Goal: Task Accomplishment & Management: Manage account settings

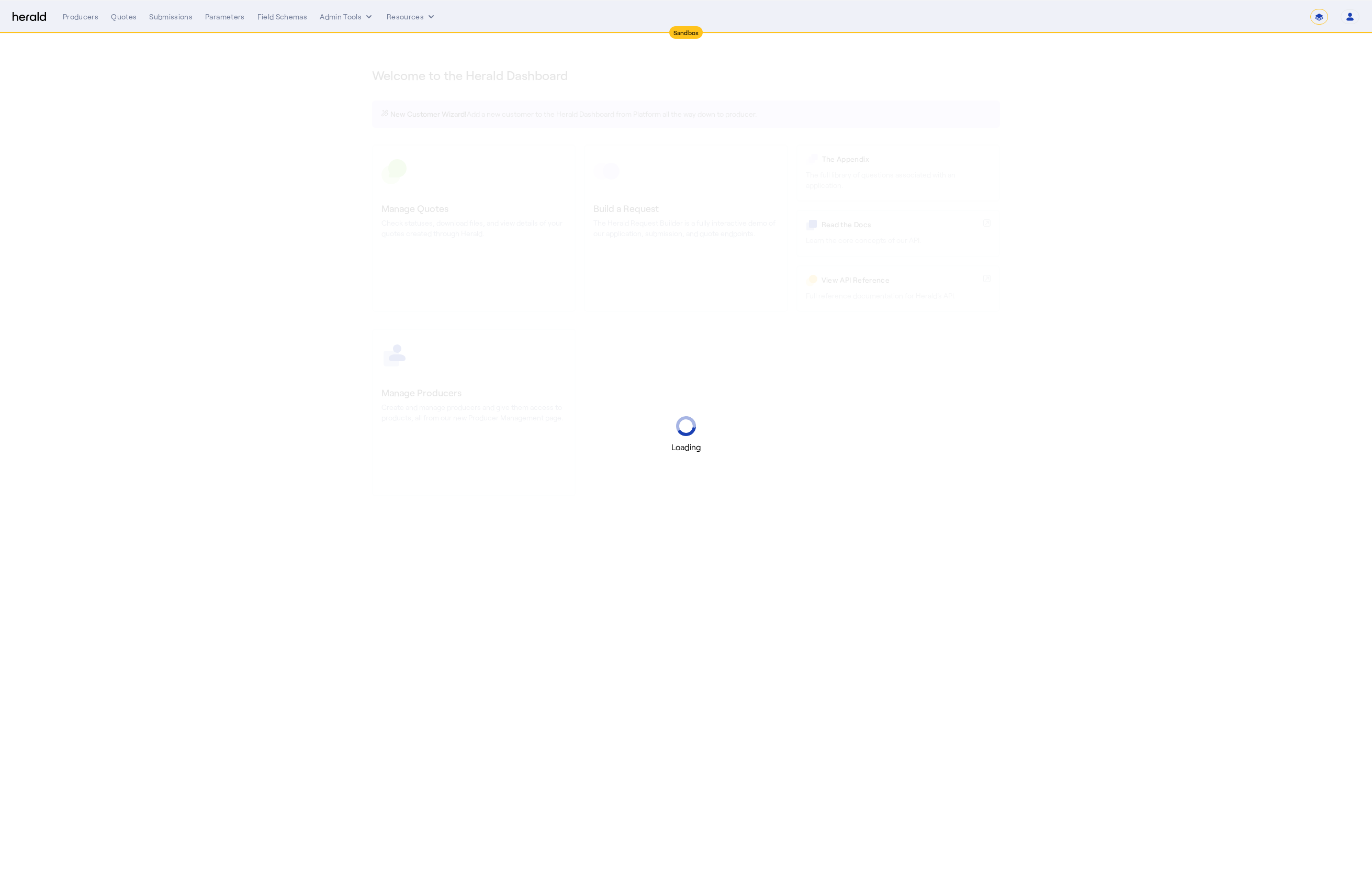
select select "*******"
click at [1353, 16] on icon "button" at bounding box center [1350, 17] width 10 height 10
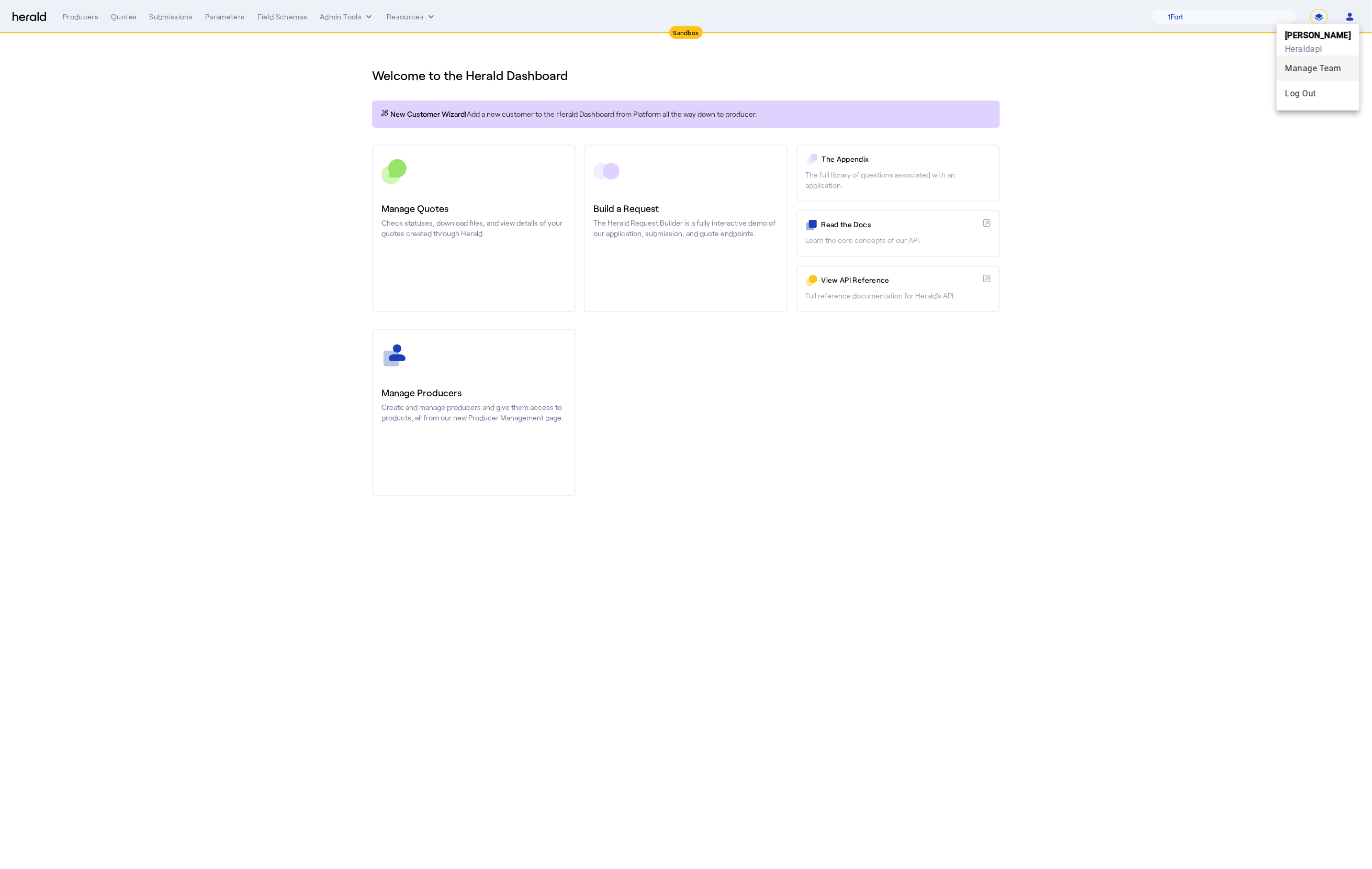
click at [1310, 63] on div "Manage Team" at bounding box center [1317, 68] width 66 height 12
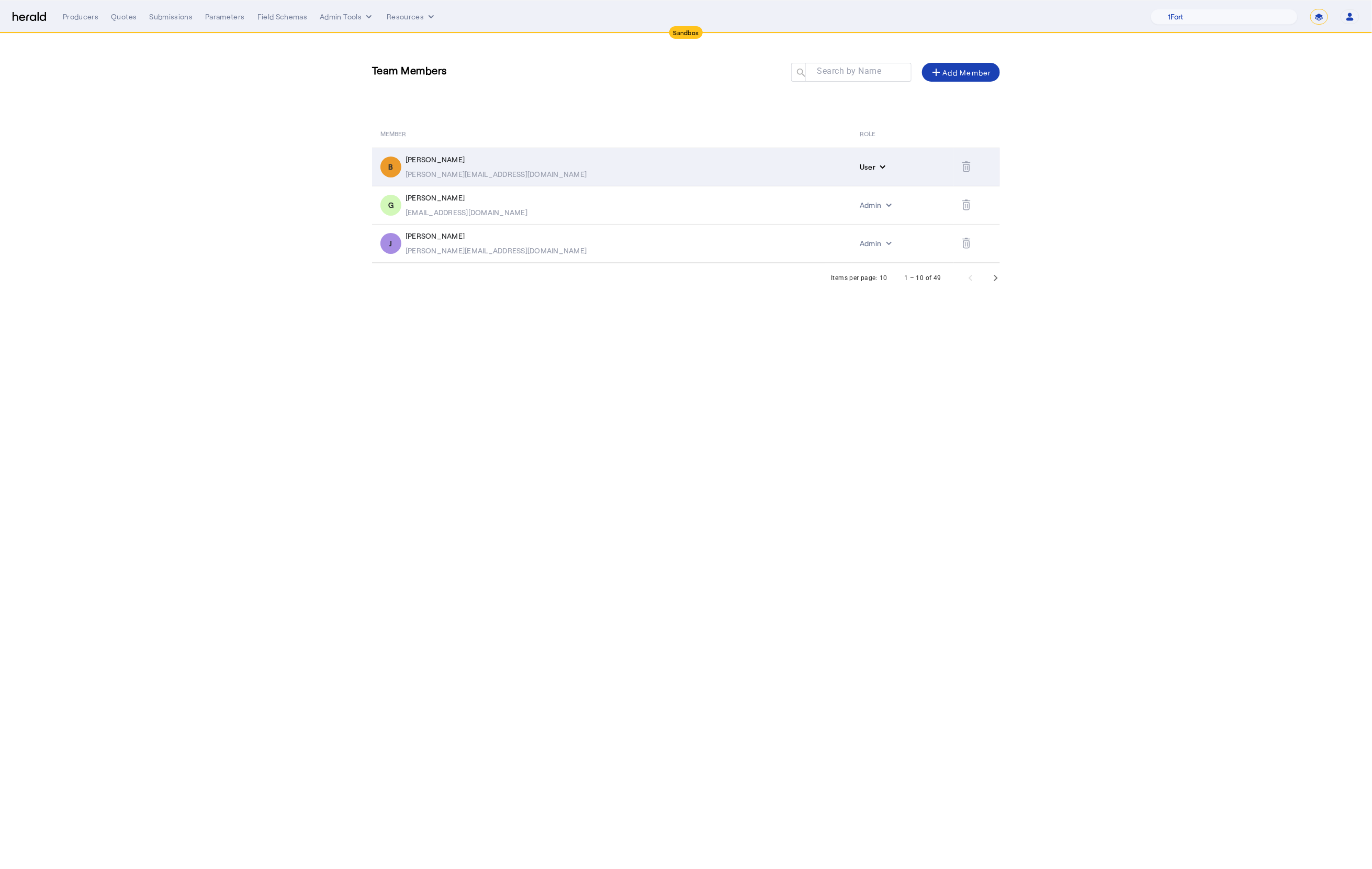
click at [859, 167] on button "User" at bounding box center [874, 167] width 29 height 11
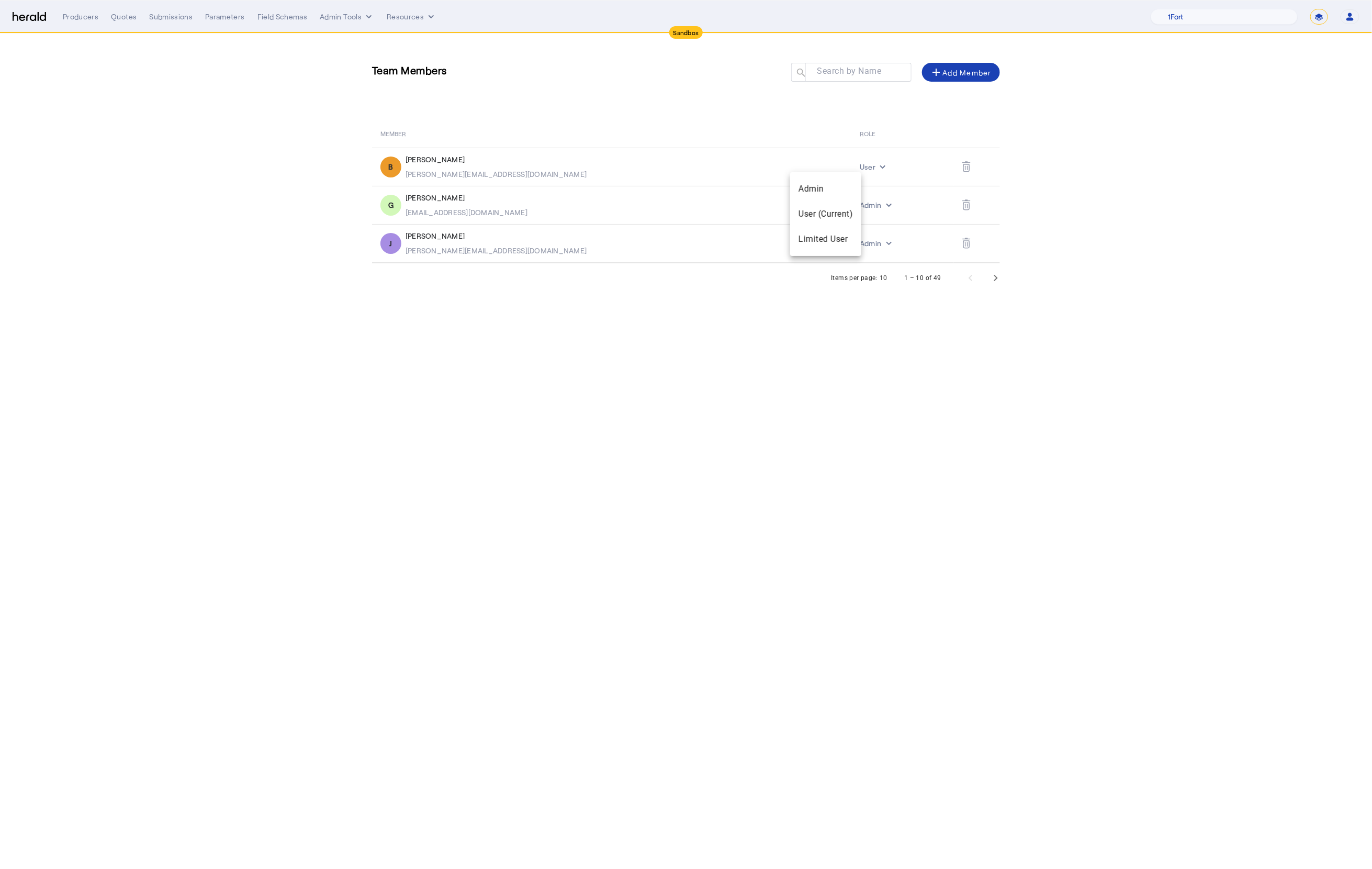
click at [800, 137] on div at bounding box center [686, 434] width 1372 height 869
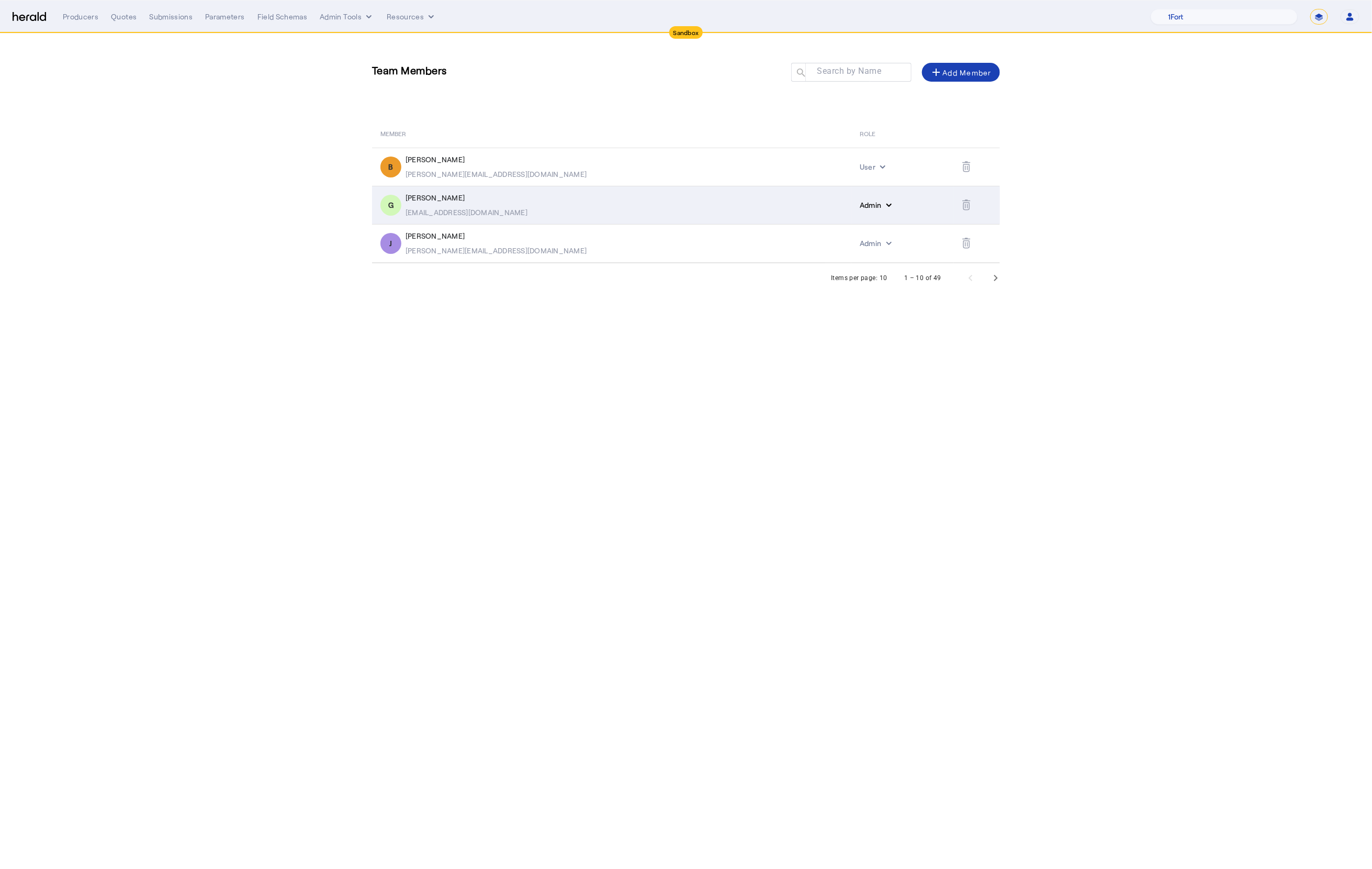
click at [859, 203] on button "Admin" at bounding box center [876, 205] width 34 height 11
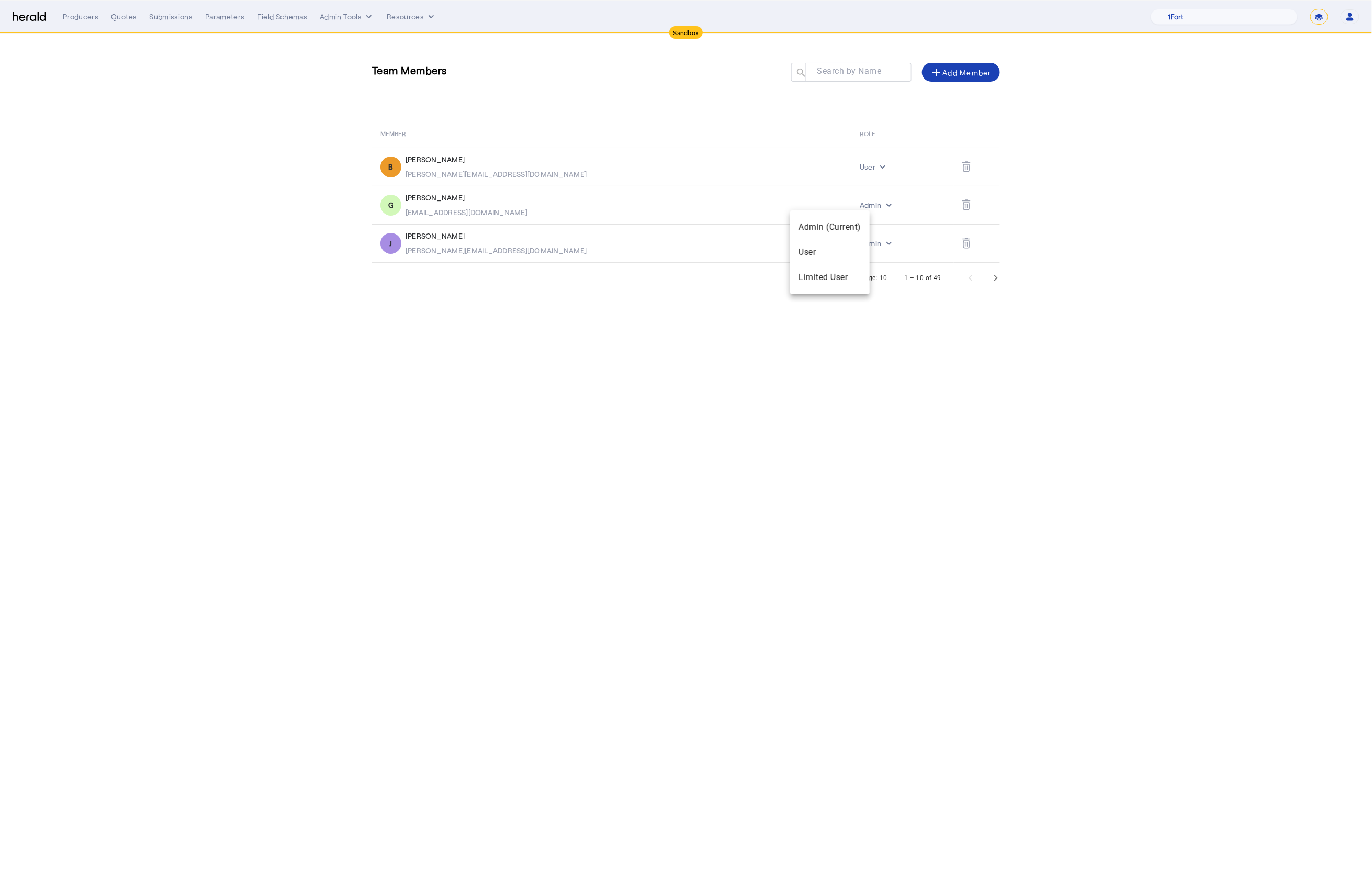
click at [808, 171] on div at bounding box center [686, 434] width 1372 height 869
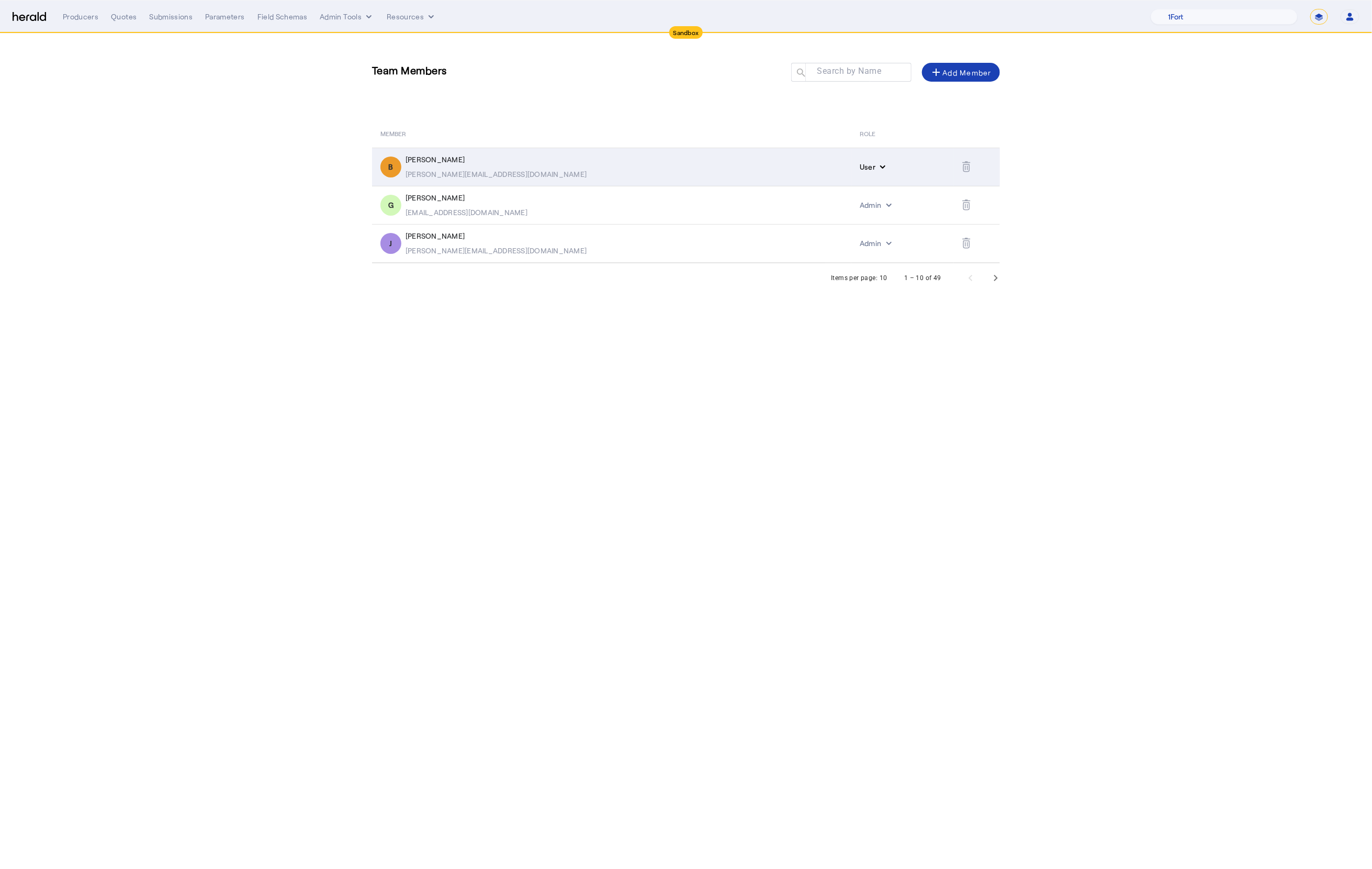
click at [877, 170] on icon "internal dropdown menu" at bounding box center [882, 167] width 11 height 11
click at [808, 170] on div at bounding box center [686, 434] width 1372 height 869
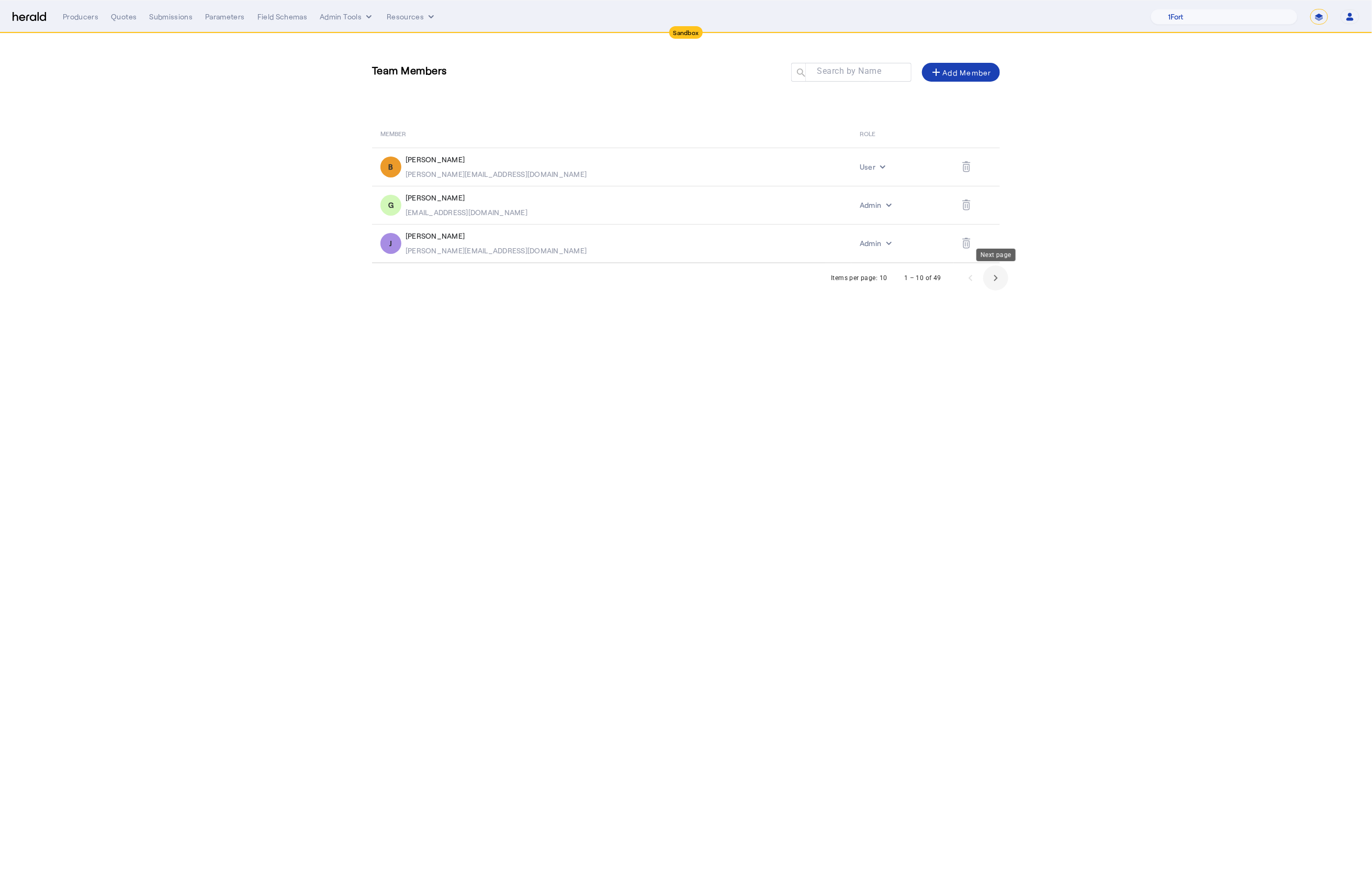
click at [997, 279] on span "Next page" at bounding box center [995, 278] width 25 height 25
click at [963, 358] on span "Previous page" at bounding box center [970, 354] width 25 height 25
click at [999, 279] on span "Next page" at bounding box center [995, 278] width 25 height 25
click at [1004, 359] on span "Next page" at bounding box center [995, 354] width 25 height 25
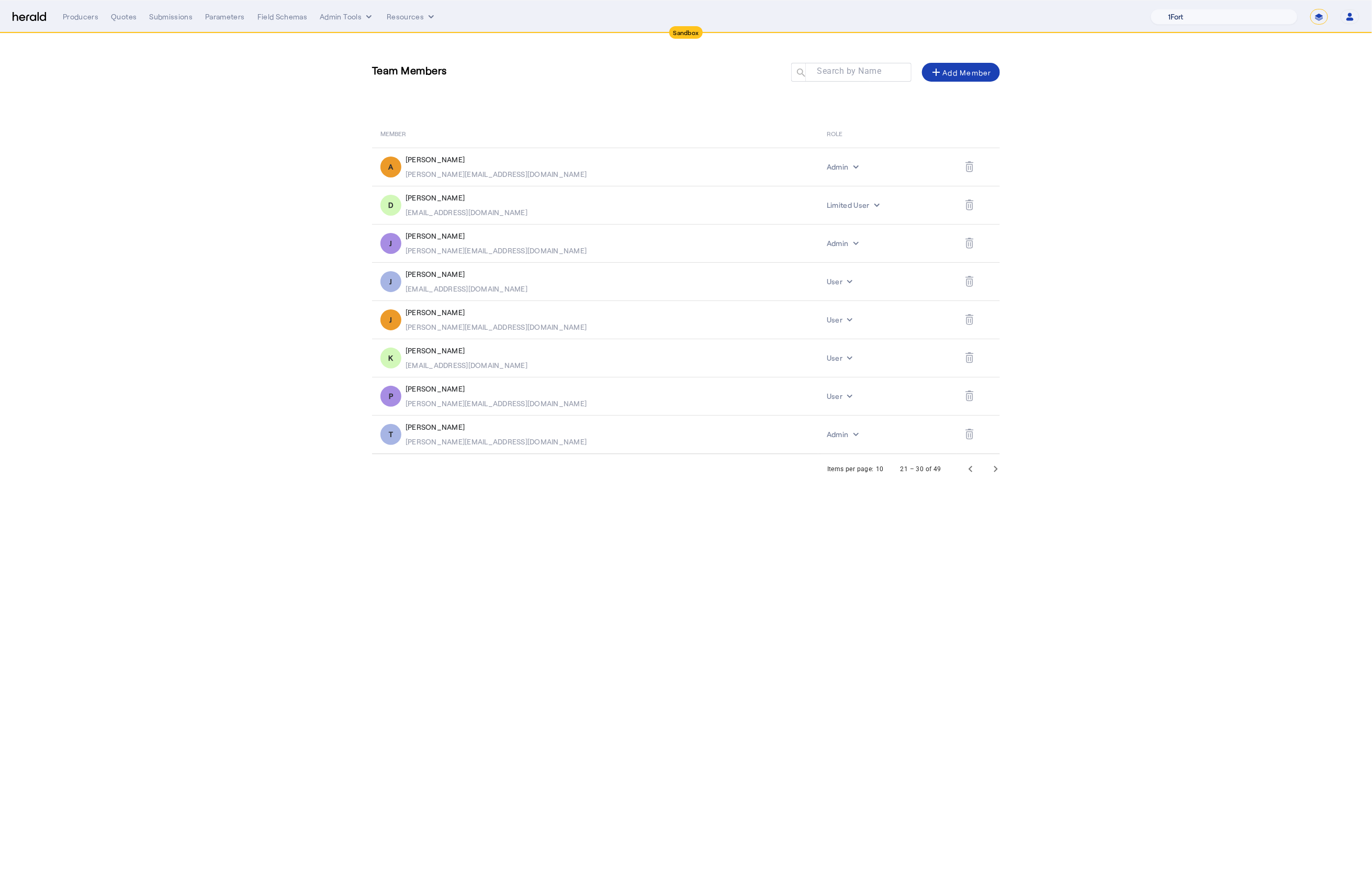
click at [1228, 17] on select "1Fort Acrisure Acturis Affinity Advisors Affinity Risk Agentero AmWins Anzen Ao…" at bounding box center [1224, 16] width 147 height 15
select select "pfm_8e7n_1fort"
click at [1179, 9] on select "1Fort Acrisure Acturis Affinity Advisors Affinity Risk Agentero AmWins Anzen Ao…" at bounding box center [1224, 16] width 147 height 15
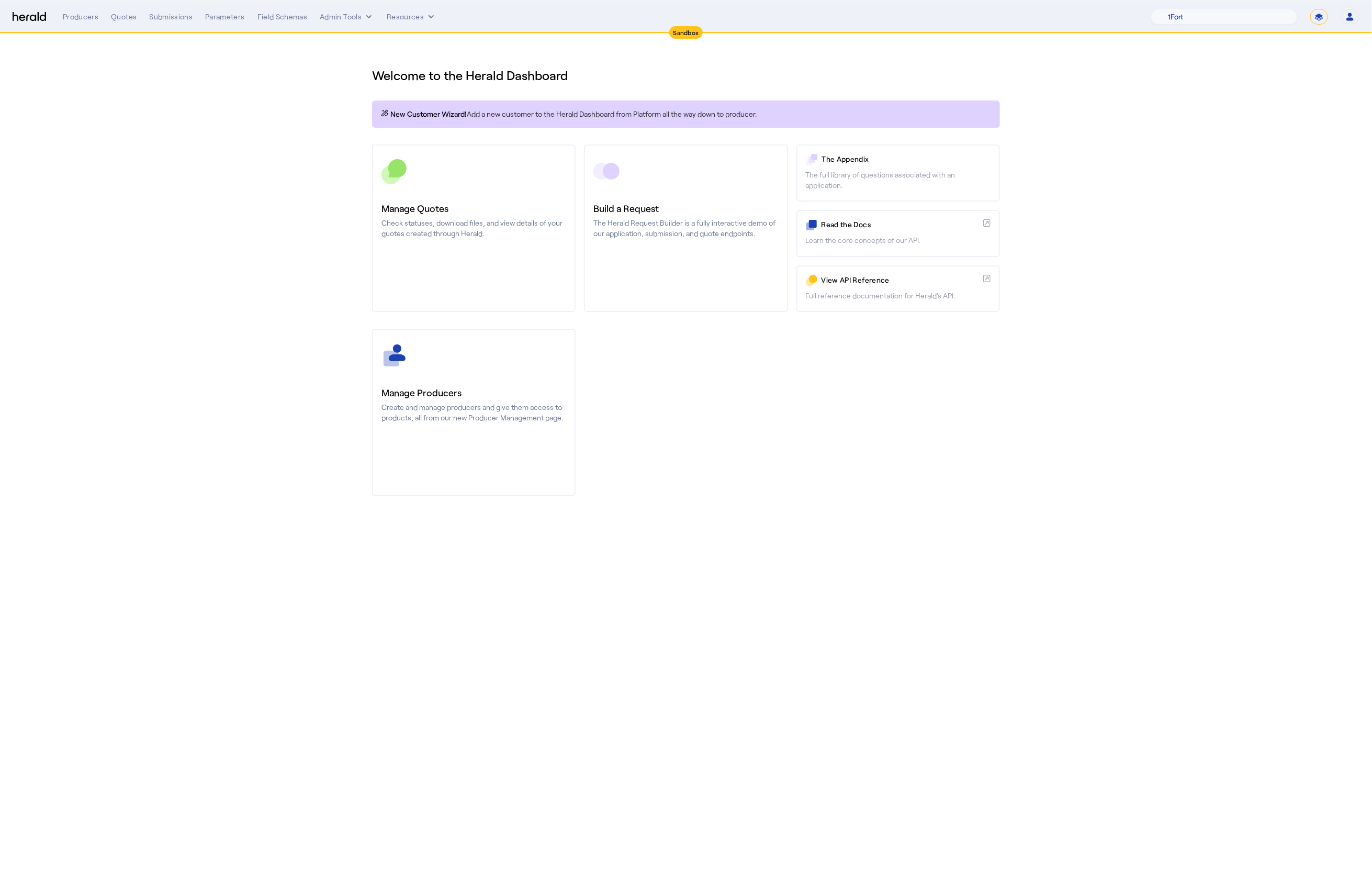
click at [1347, 18] on icon "button" at bounding box center [1350, 18] width 8 height 3
click at [1329, 68] on div "Manage Team" at bounding box center [1317, 68] width 66 height 12
